Goal: Contribute content: Add original content to the website for others to see

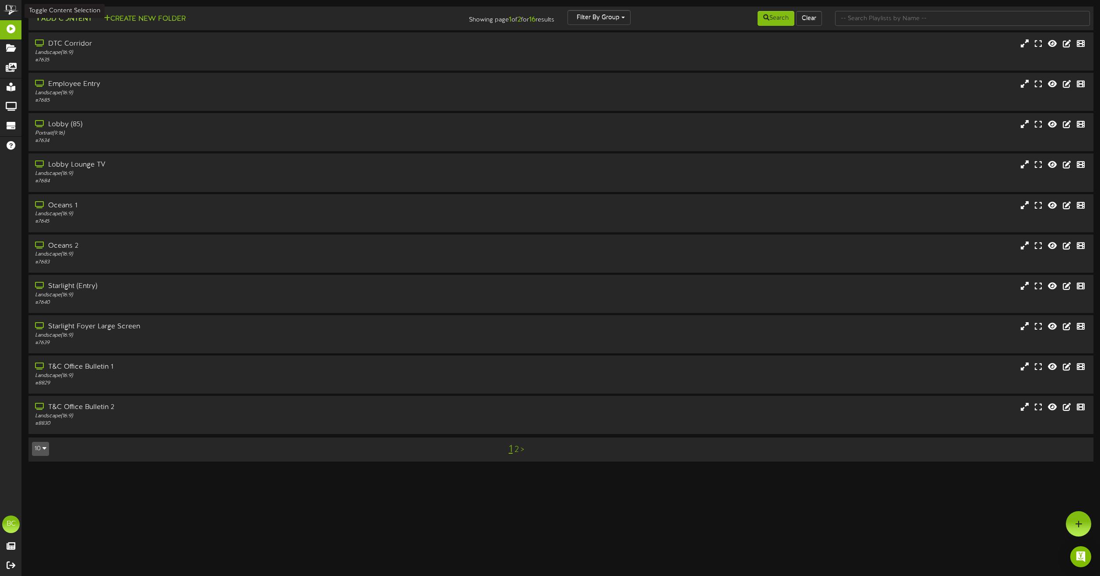
click at [78, 21] on button "Add Content" at bounding box center [63, 19] width 63 height 11
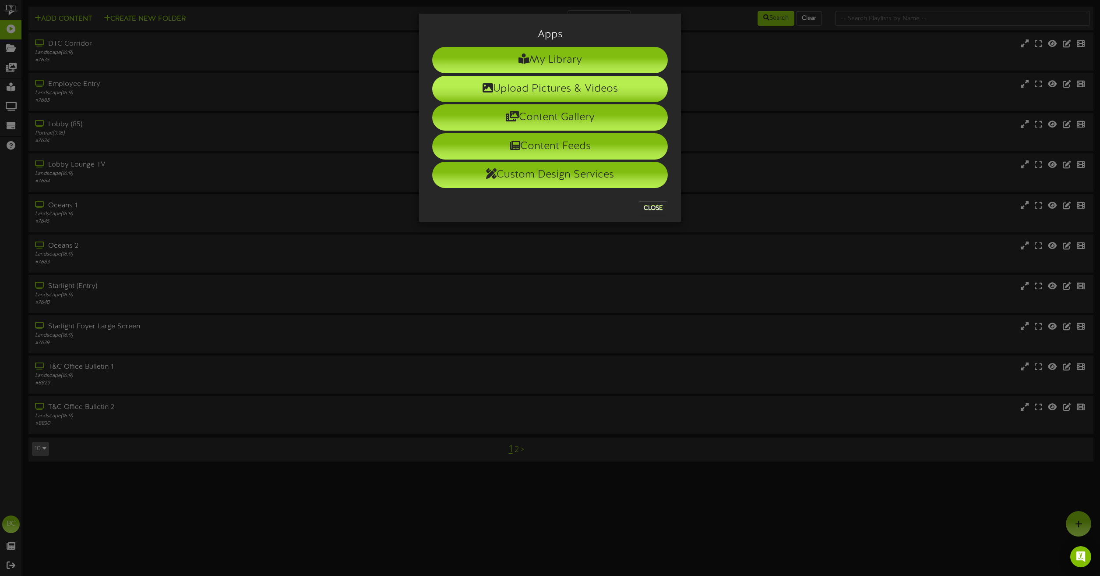
click at [504, 92] on li "Upload Pictures & Videos" at bounding box center [550, 89] width 236 height 26
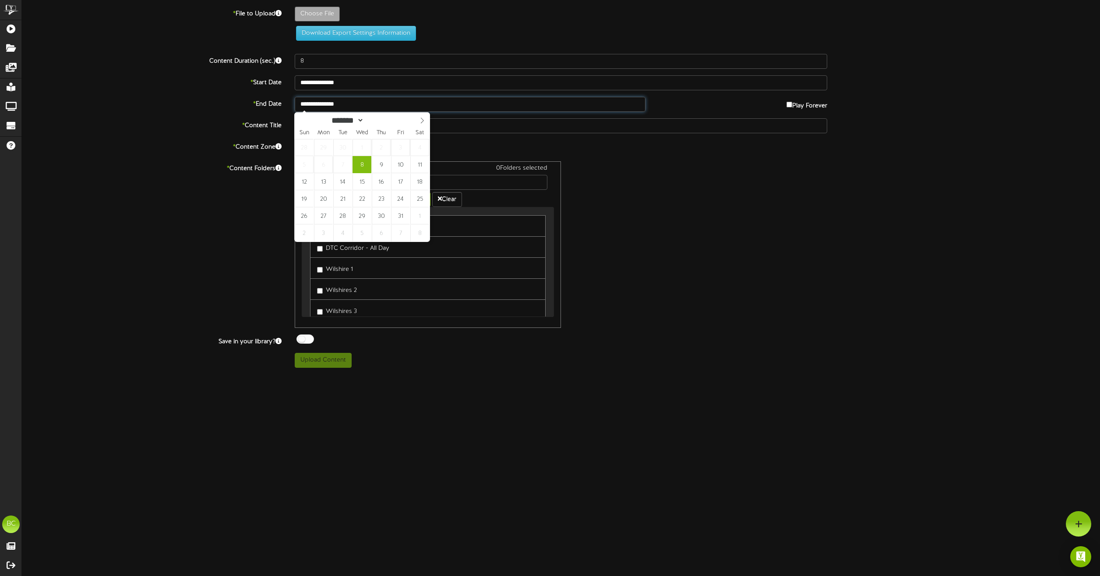
click at [512, 110] on input "**********" at bounding box center [470, 104] width 351 height 15
type input "**********"
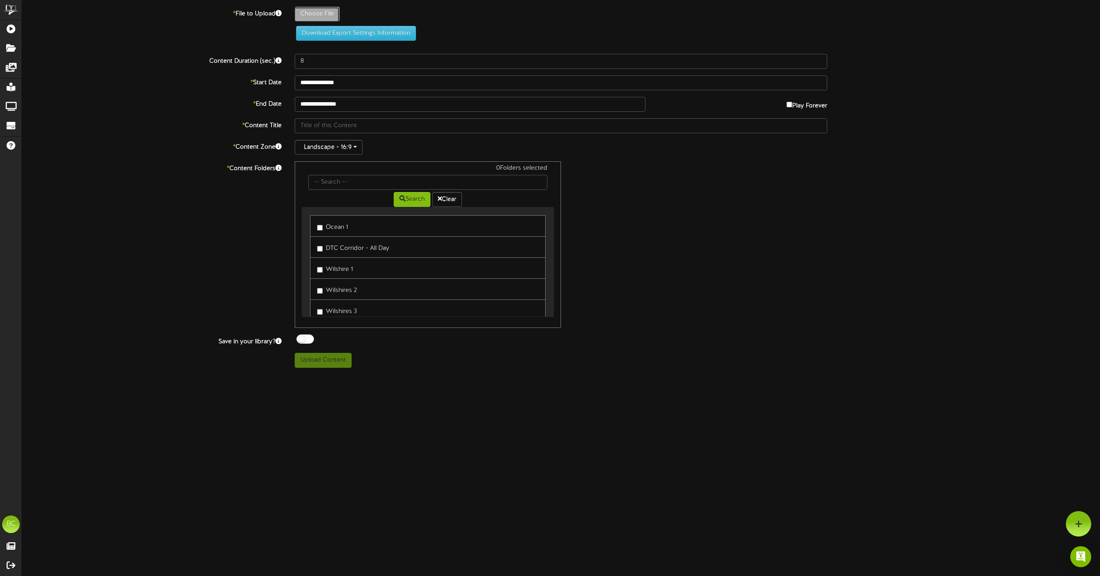
type input "**********"
type input "_RedandOrangeIllustrationHalloweenFlyerPortrait3"
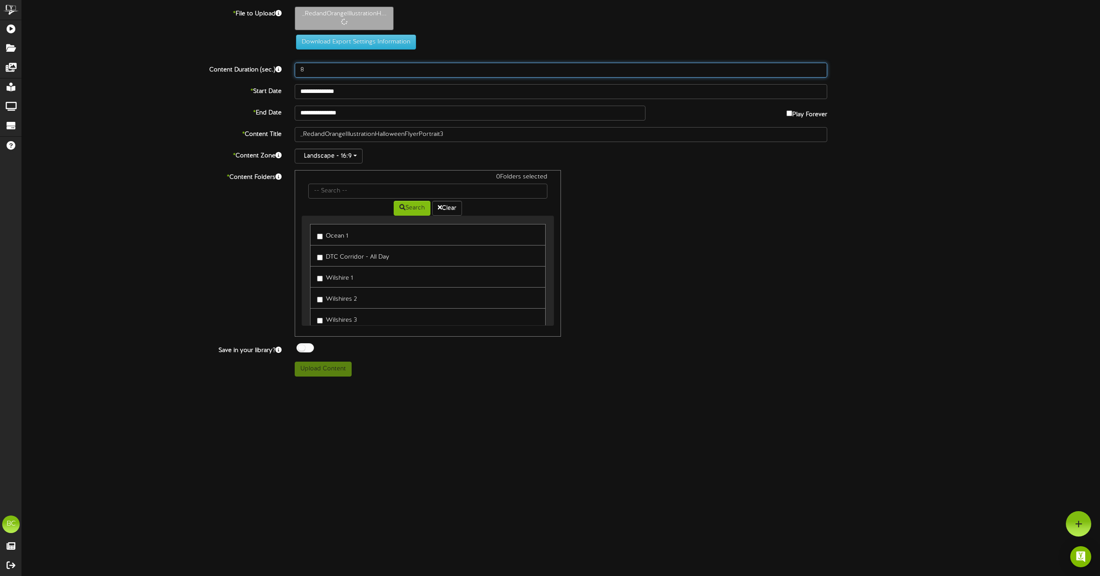
drag, startPoint x: 329, startPoint y: 69, endPoint x: 264, endPoint y: 67, distance: 65.7
click at [264, 67] on div "Content Duration (sec.) 8" at bounding box center [561, 70] width 1092 height 15
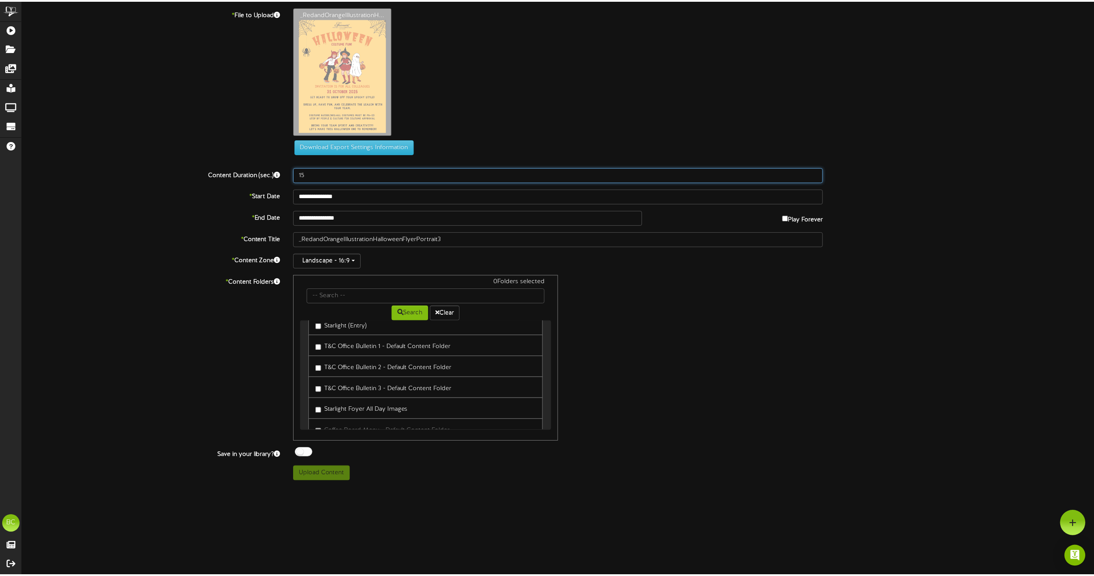
scroll to position [350, 0]
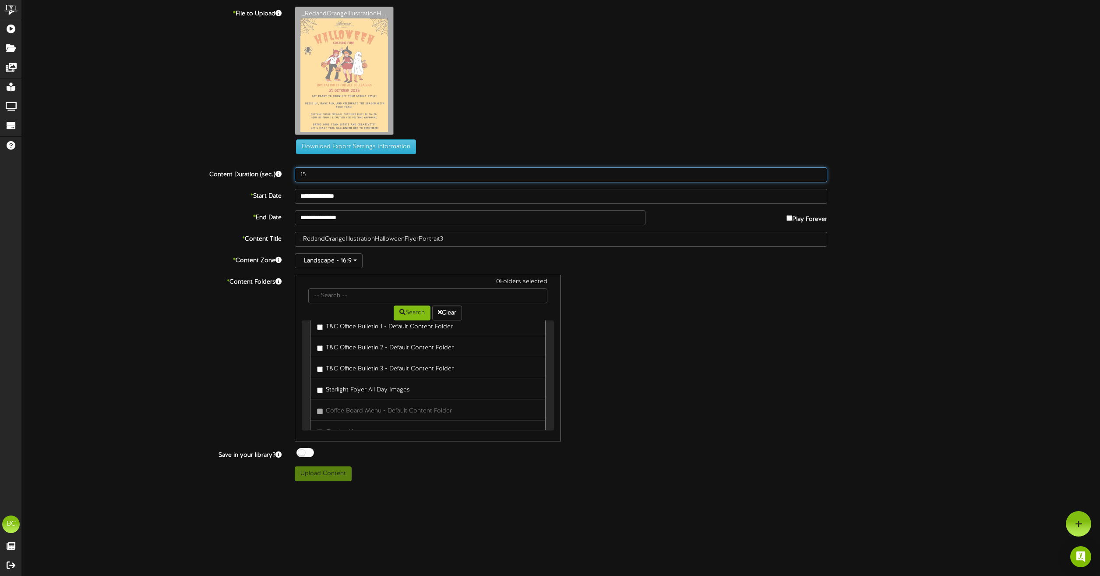
type input "15"
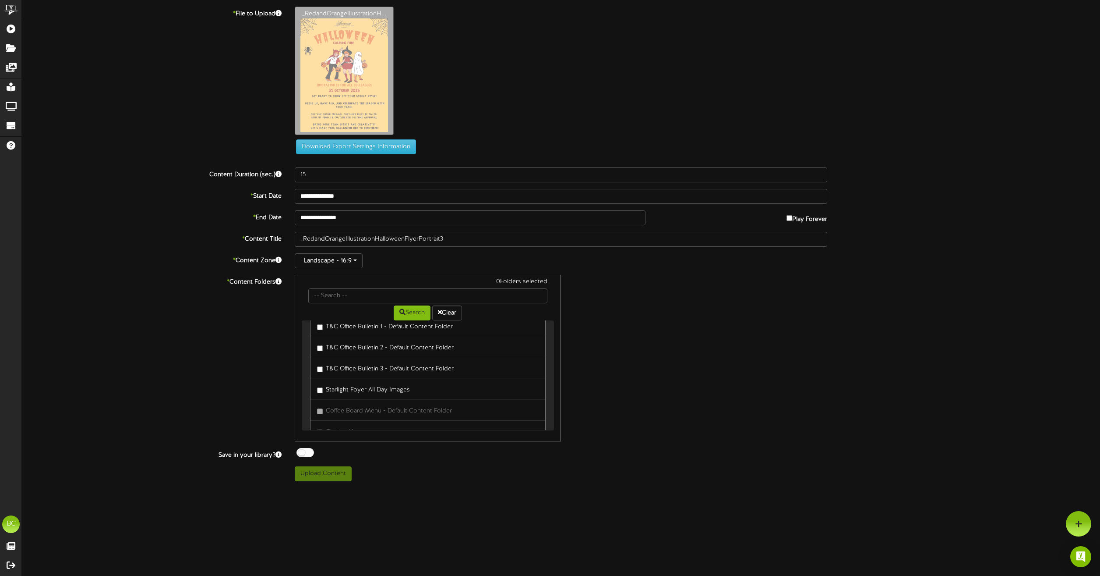
click at [378, 333] on link "T&C Office Bulletin 1 - Default Content Folder" at bounding box center [428, 324] width 236 height 21
click at [376, 329] on label "T&C Office Bulletin 1 - Default Content Folder" at bounding box center [385, 325] width 136 height 12
click at [376, 344] on label "T&C Office Bulletin 2 - Default Content Folder" at bounding box center [385, 346] width 137 height 12
click at [342, 471] on button "Upload Content" at bounding box center [323, 473] width 57 height 15
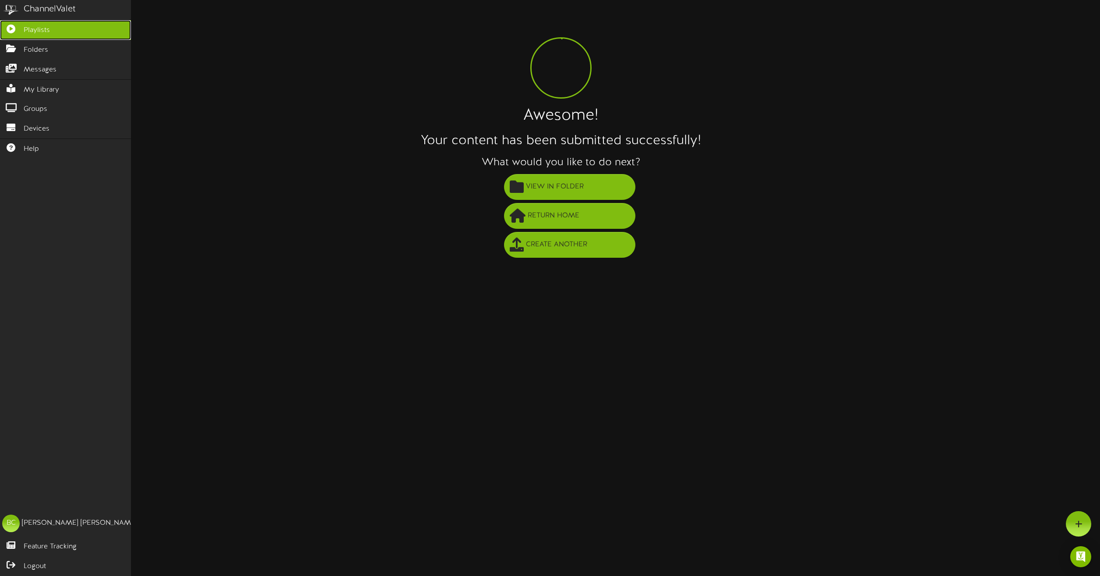
click at [32, 32] on span "Playlists" at bounding box center [37, 30] width 26 height 10
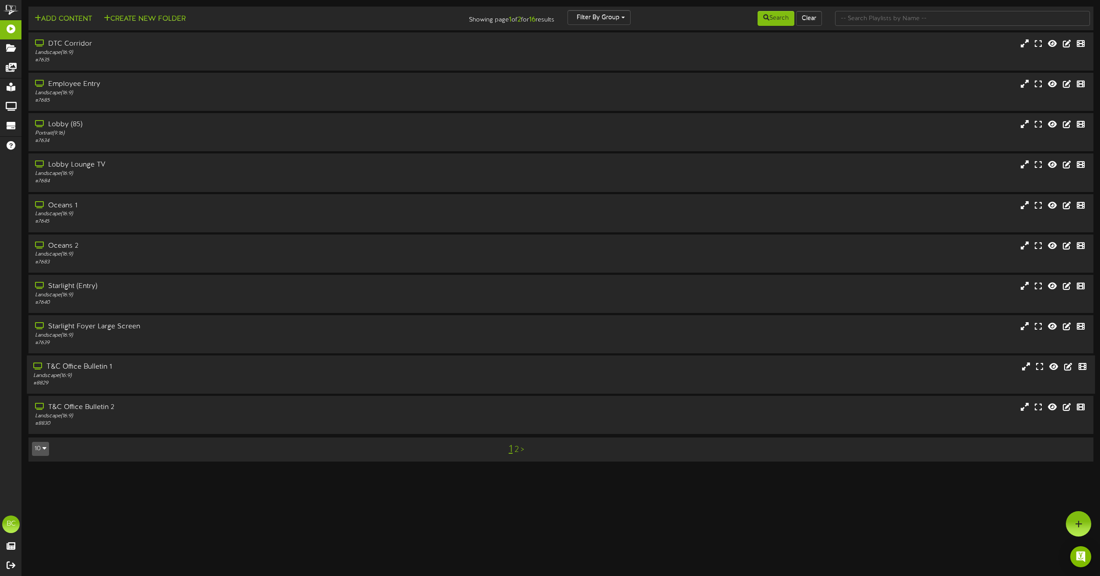
click at [120, 376] on div "Landscape ( 16:9 )" at bounding box center [249, 375] width 432 height 7
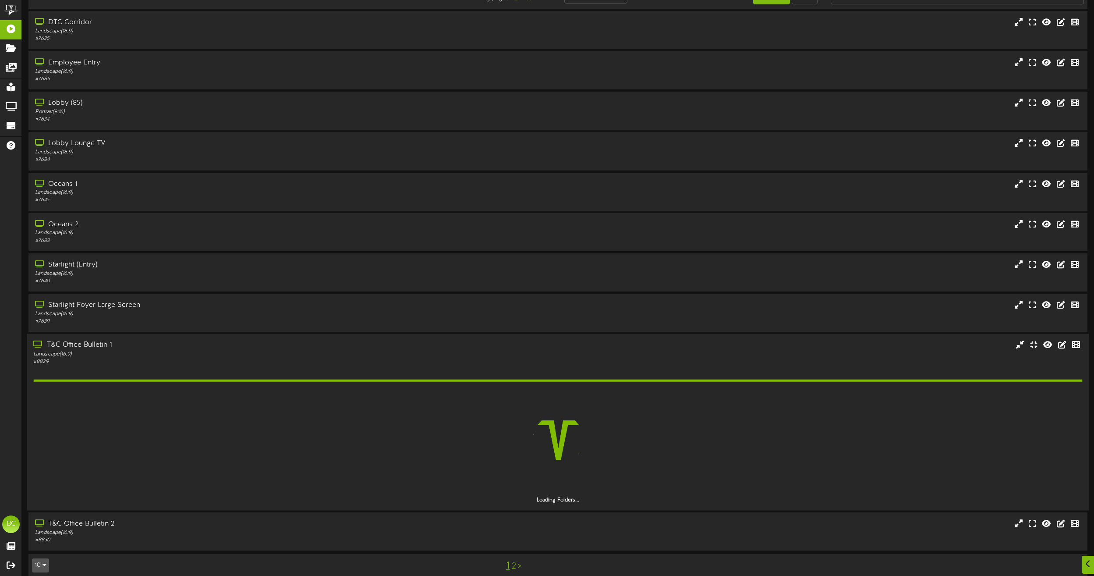
scroll to position [32, 0]
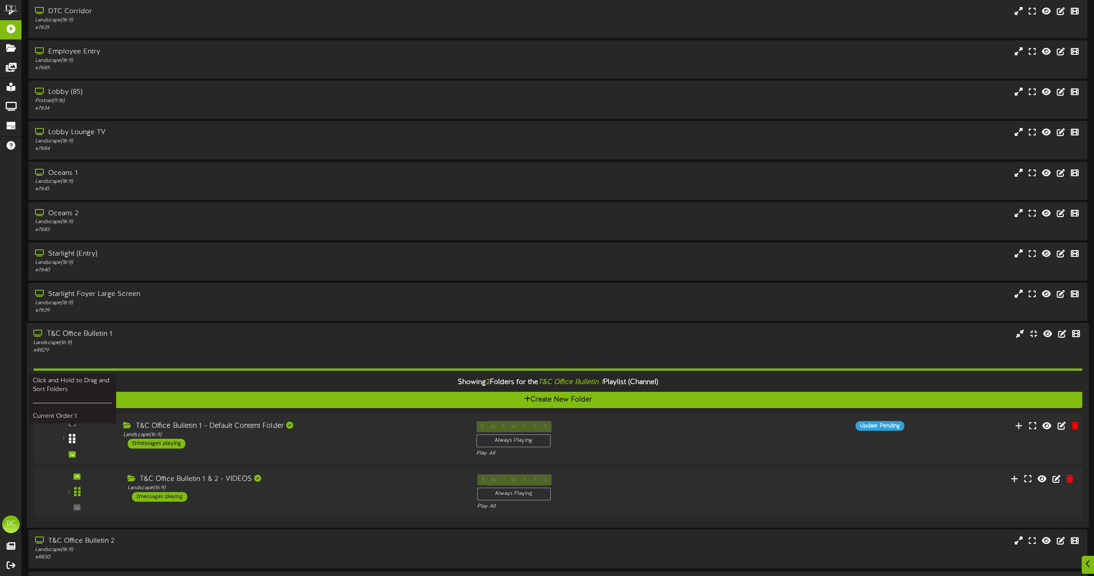
click at [81, 438] on div at bounding box center [72, 438] width 20 height 22
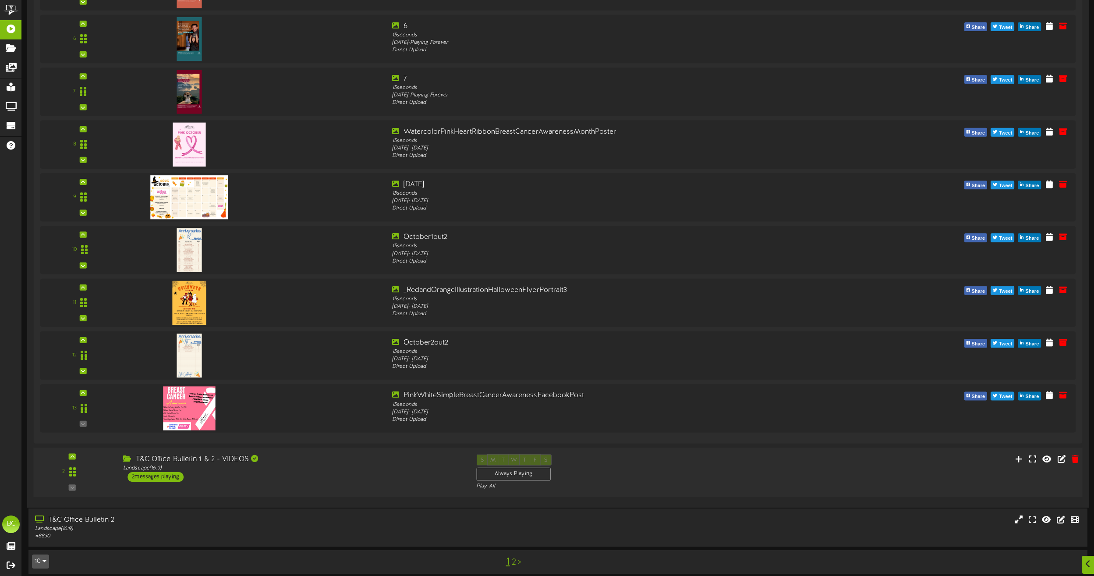
scroll to position [798, 0]
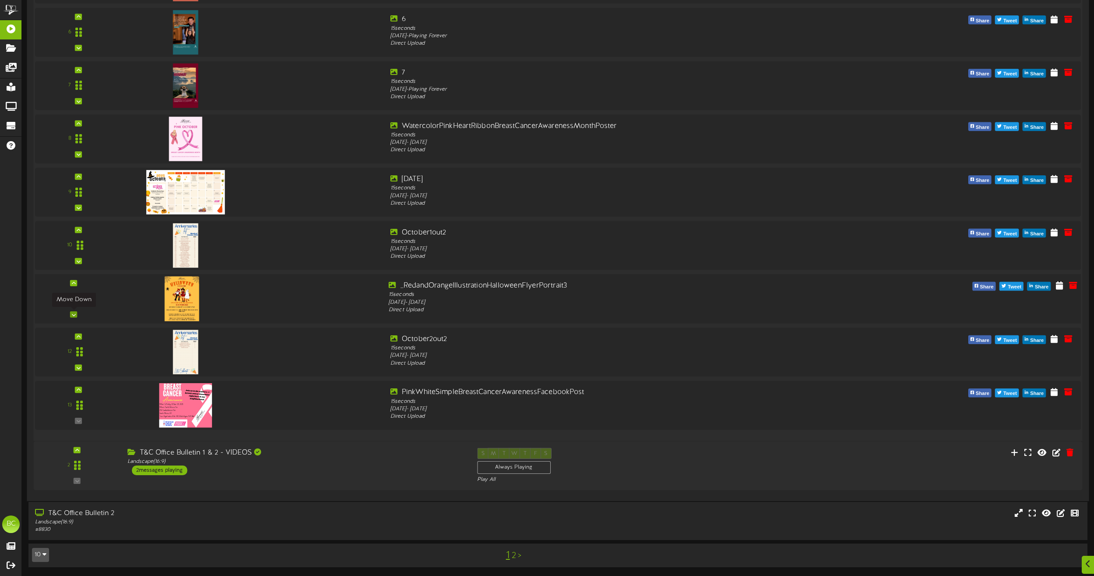
click at [74, 313] on icon at bounding box center [74, 314] width 4 height 4
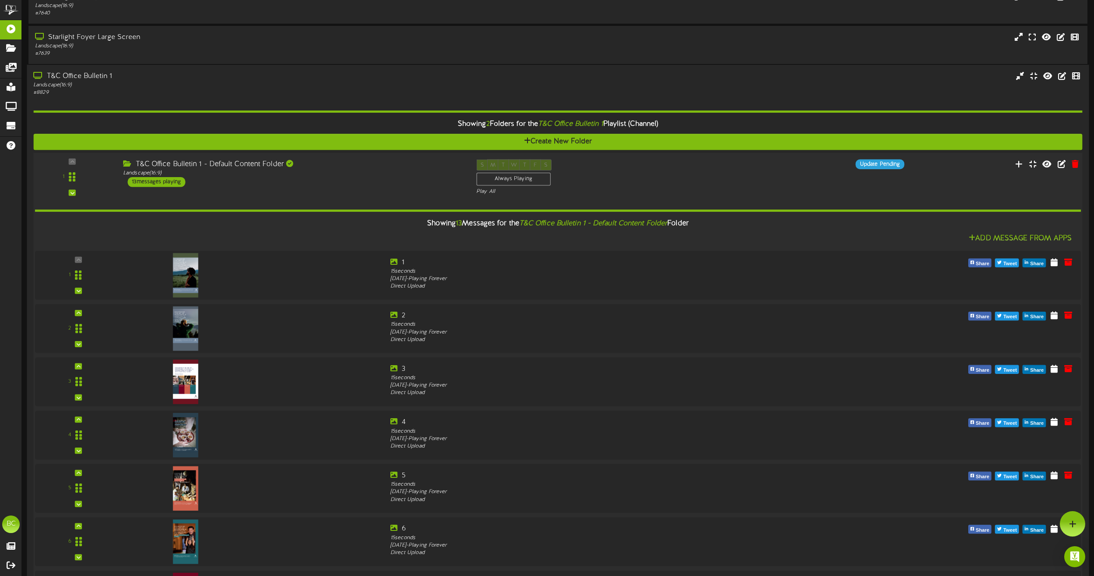
scroll to position [185, 0]
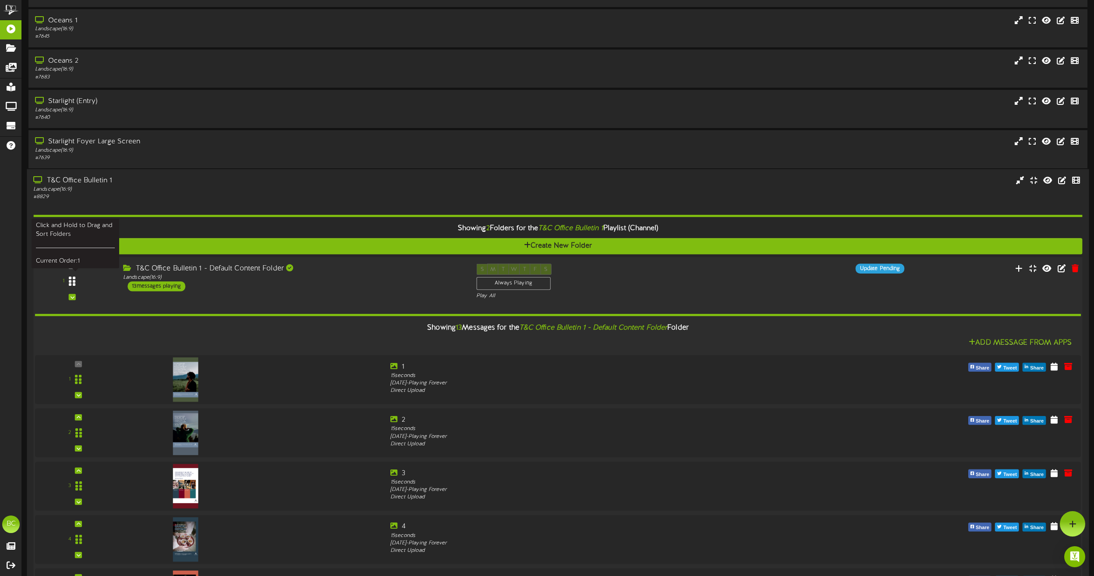
click at [74, 279] on icon at bounding box center [72, 281] width 7 height 11
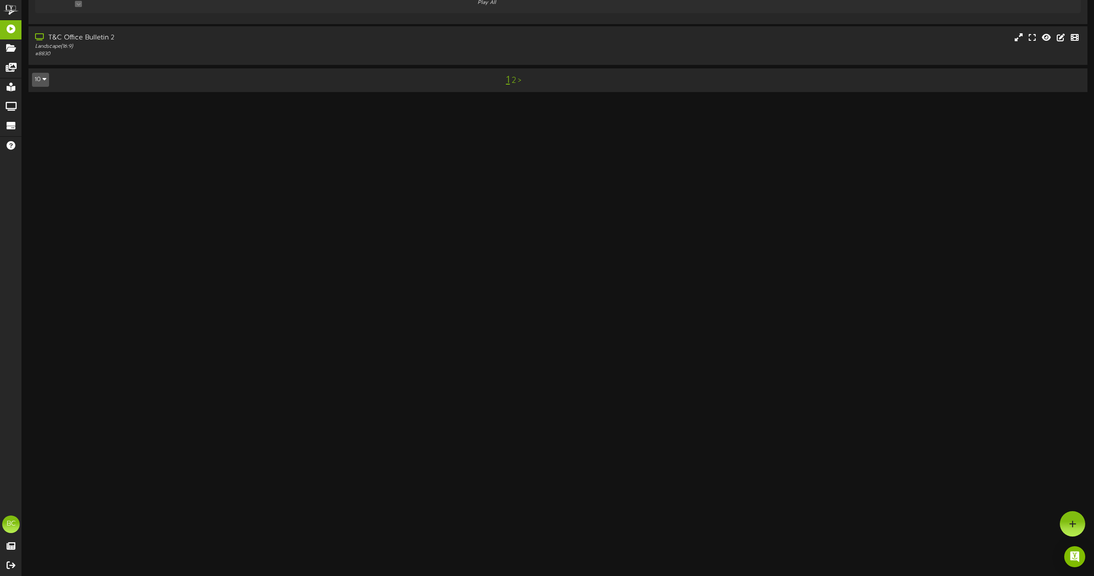
scroll to position [491, 0]
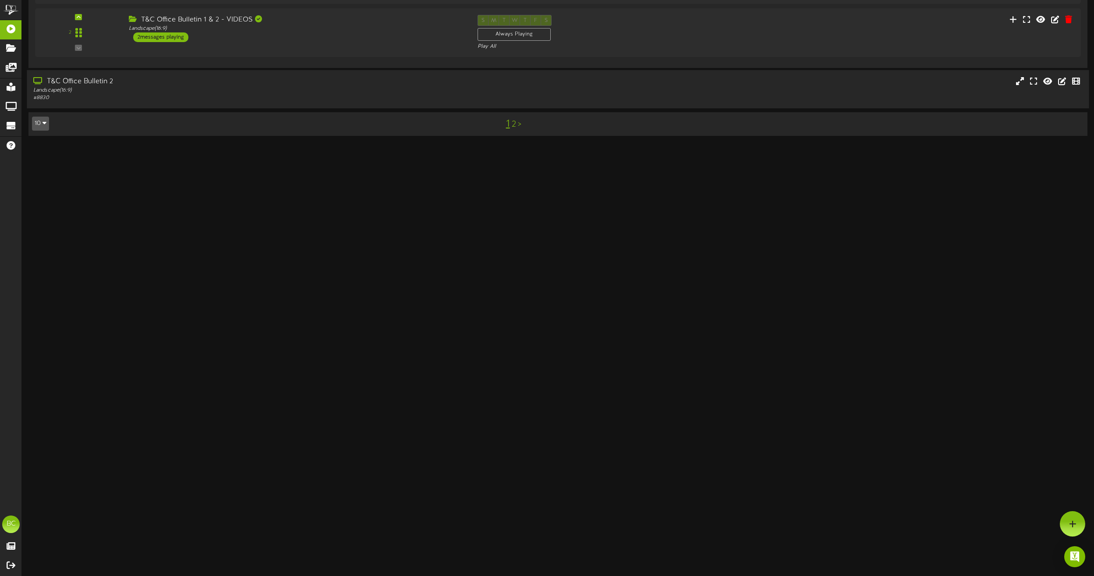
click at [90, 85] on div "T&C Office Bulletin 2" at bounding box center [247, 82] width 429 height 10
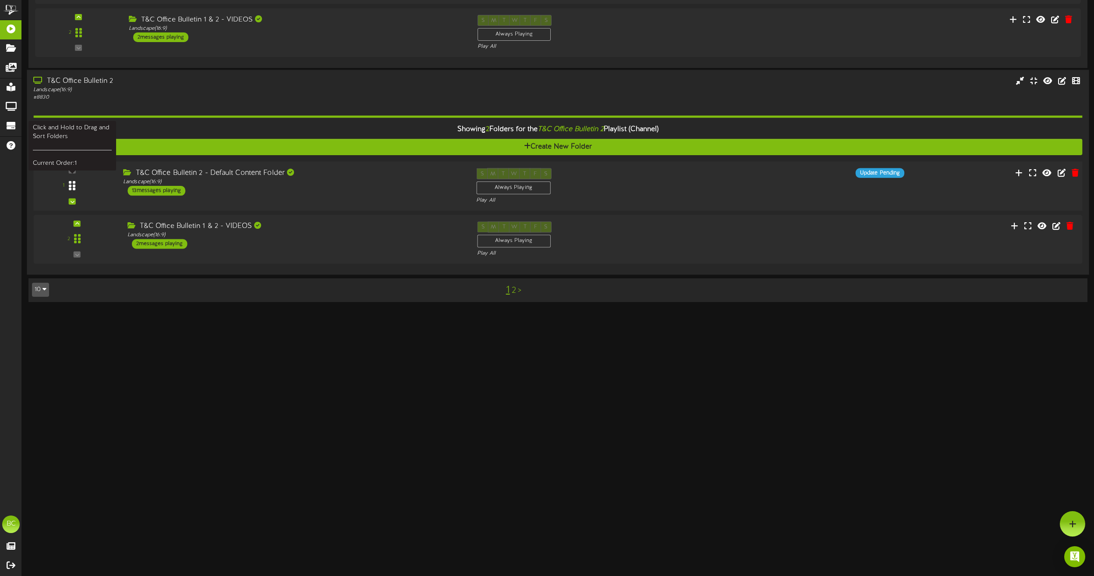
click at [75, 191] on div at bounding box center [72, 186] width 20 height 22
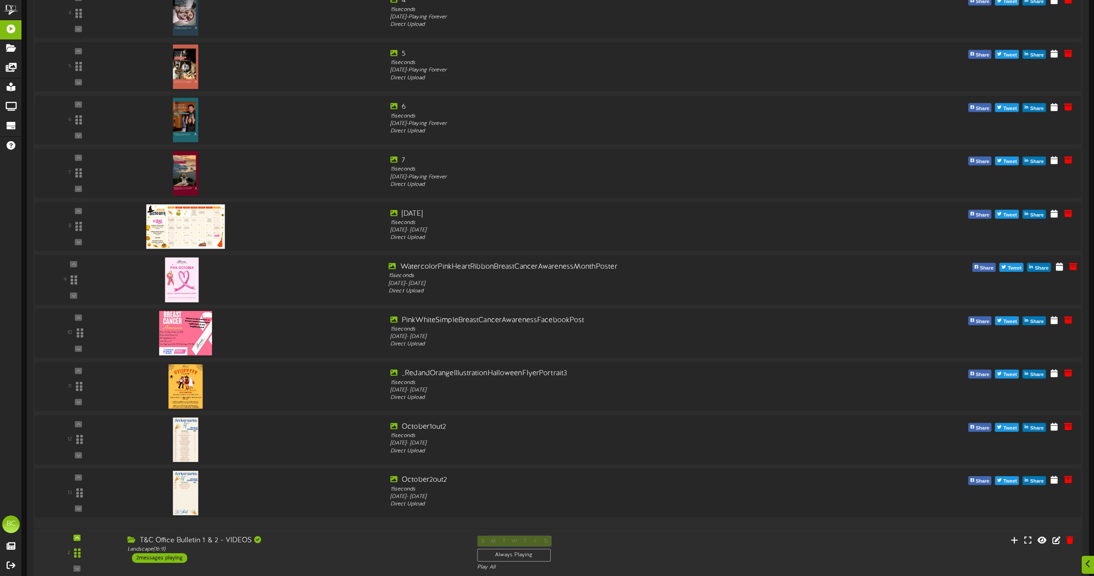
scroll to position [964, 0]
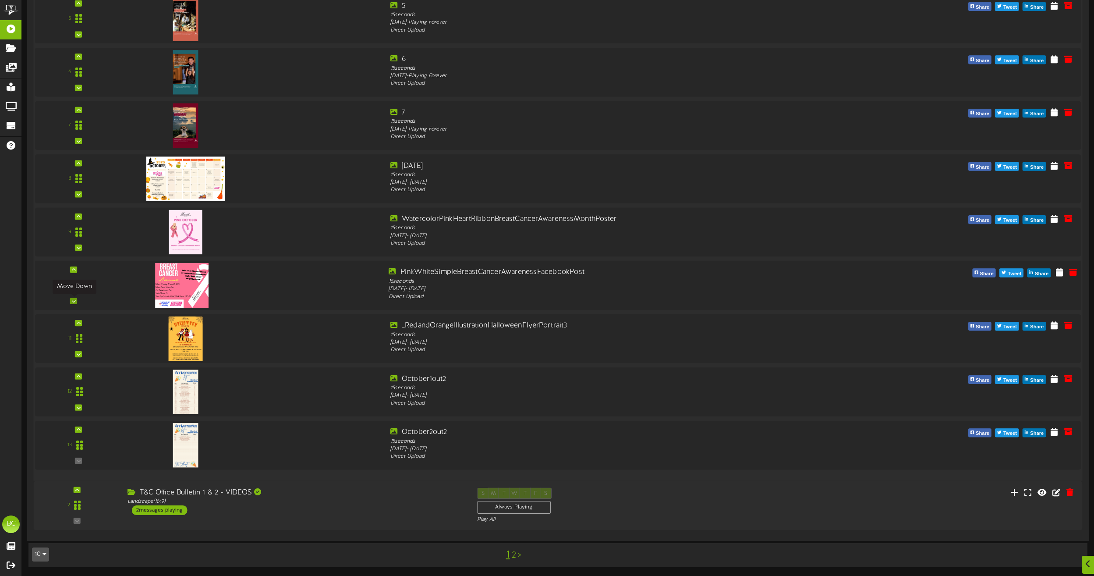
click at [76, 300] on div at bounding box center [73, 301] width 7 height 6
click at [78, 298] on div "10" at bounding box center [73, 285] width 74 height 36
